Goal: Use online tool/utility: Utilize a website feature to perform a specific function

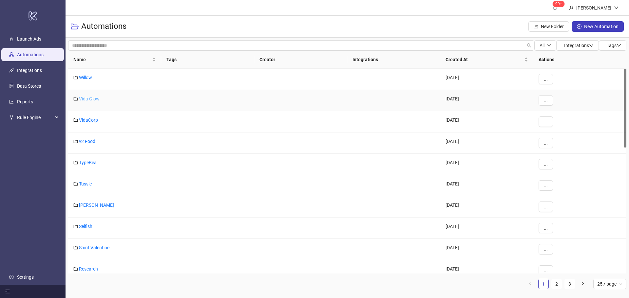
click at [90, 99] on link "Vida Glow" at bounding box center [89, 98] width 21 height 5
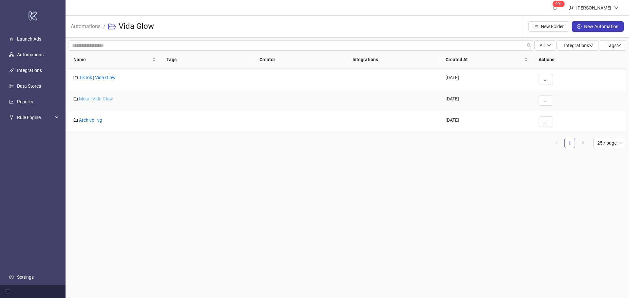
click at [97, 100] on link "Meta | Vida Glow" at bounding box center [96, 98] width 34 height 5
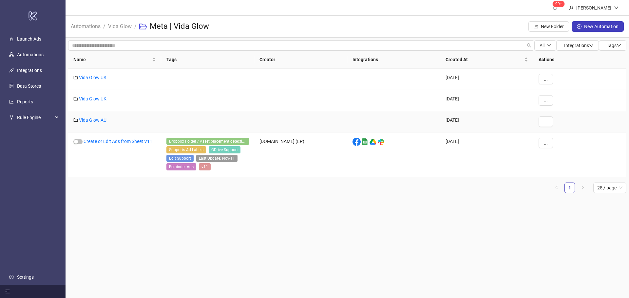
click at [93, 124] on div "Vida Glow AU" at bounding box center [114, 121] width 93 height 21
click at [94, 119] on link "Vida Glow AU" at bounding box center [93, 120] width 28 height 5
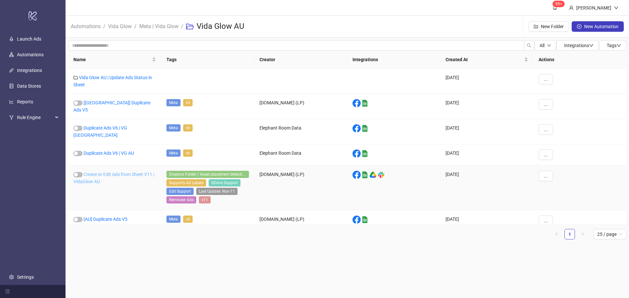
click at [118, 172] on link "Create or Edit Ads from Sheet V11 | VidaGlow AU" at bounding box center [113, 178] width 81 height 12
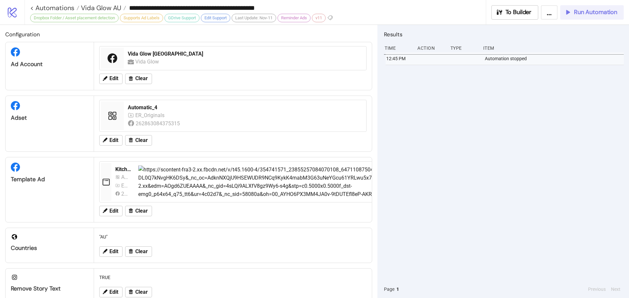
click at [603, 12] on span "Run Automation" at bounding box center [595, 13] width 43 height 8
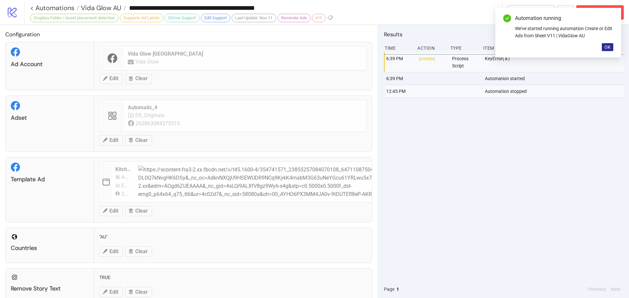
click at [605, 47] on span "OK" at bounding box center [607, 47] width 6 height 5
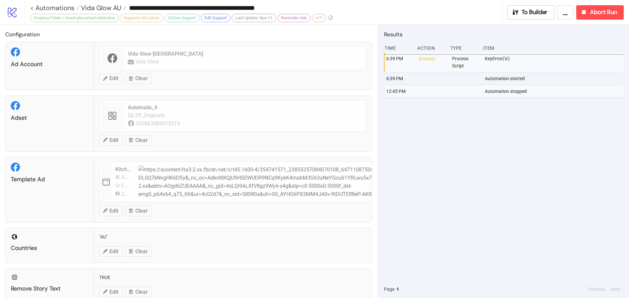
click at [591, 145] on div "6:39 PM process Process Script KeyError('a') 6:39 PM Automation started 12:45 P…" at bounding box center [504, 166] width 240 height 228
click at [594, 10] on span "Abort Run" at bounding box center [603, 13] width 27 height 8
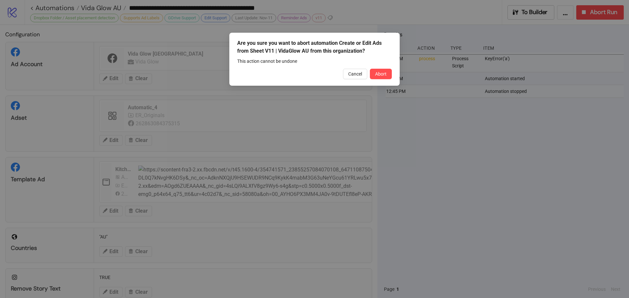
click at [384, 75] on span "Abort" at bounding box center [380, 73] width 11 height 5
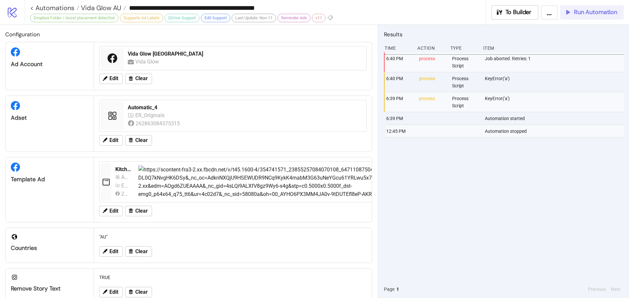
click at [580, 13] on span "Run Automation" at bounding box center [595, 13] width 43 height 8
